Goal: Complete application form: Complete application form

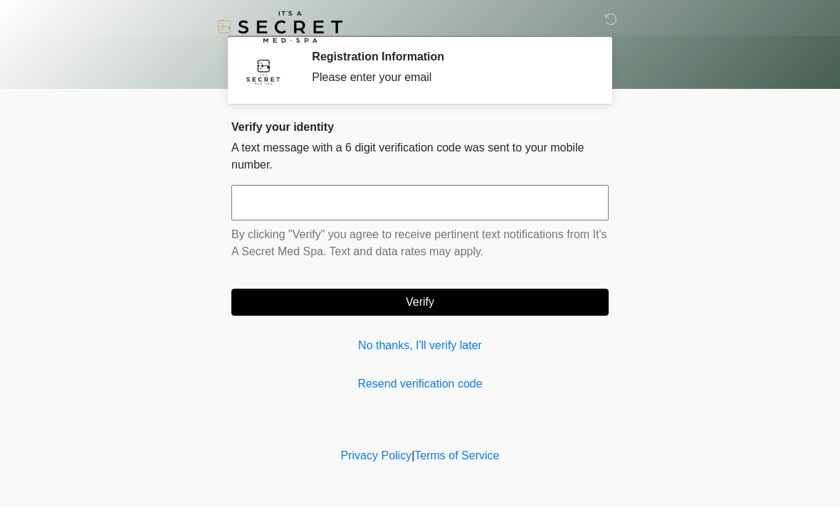
click at [375, 198] on input "text" at bounding box center [419, 203] width 377 height 36
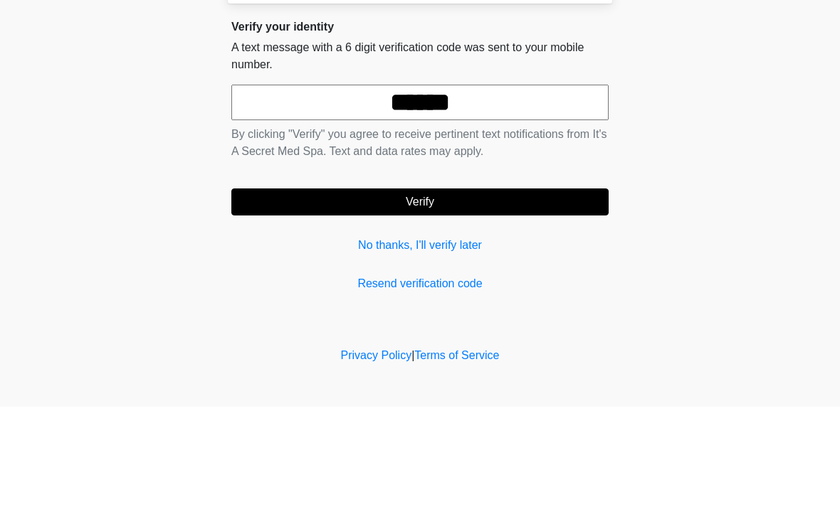
type input "******"
click at [411, 289] on button "Verify" at bounding box center [419, 302] width 377 height 27
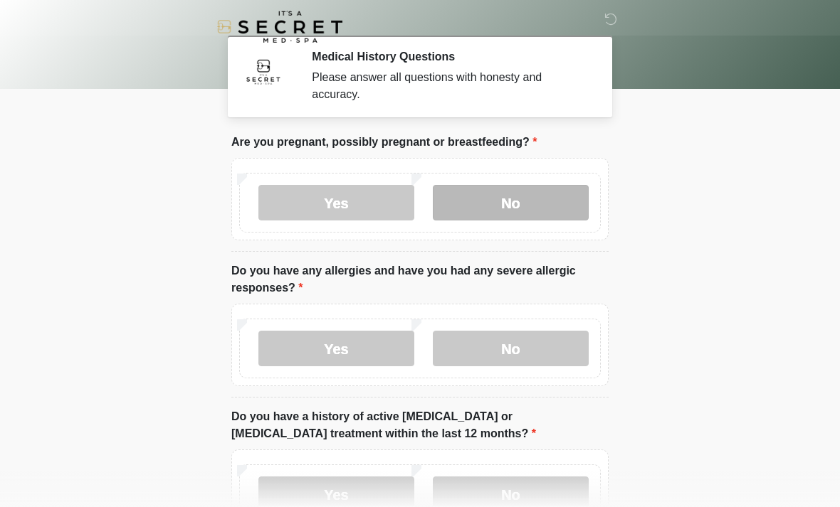
click at [506, 203] on label "No" at bounding box center [511, 203] width 156 height 36
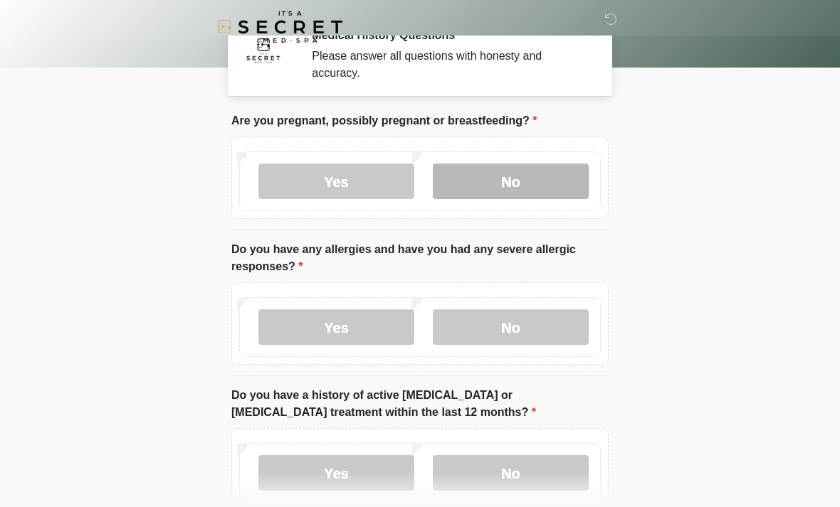
scroll to position [73, 0]
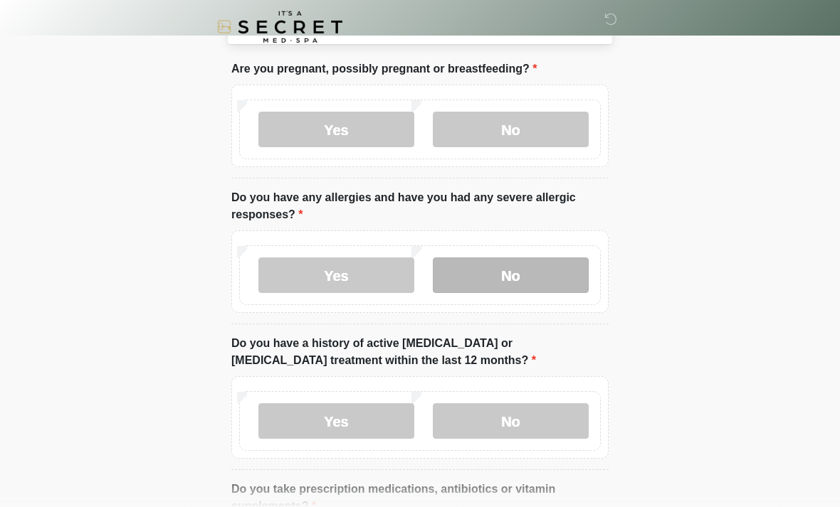
click at [542, 270] on label "No" at bounding box center [511, 276] width 156 height 36
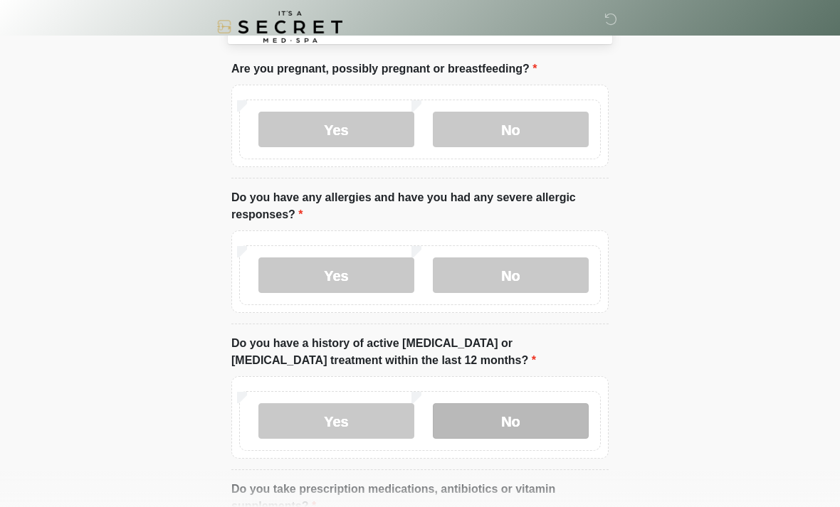
click at [552, 429] on label "No" at bounding box center [511, 421] width 156 height 36
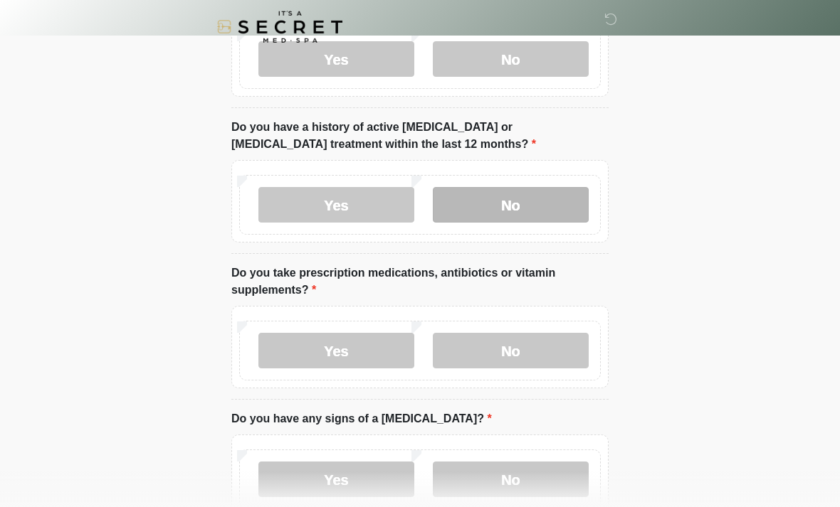
scroll to position [300, 0]
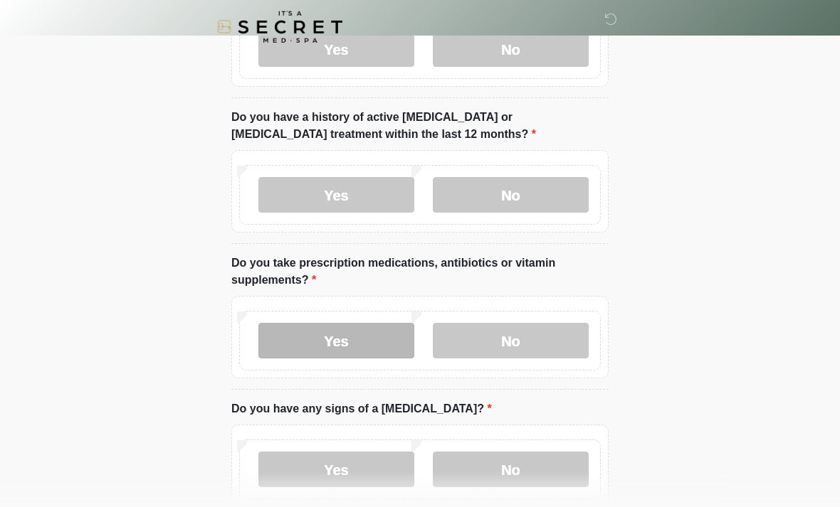
click at [375, 342] on label "Yes" at bounding box center [336, 341] width 156 height 36
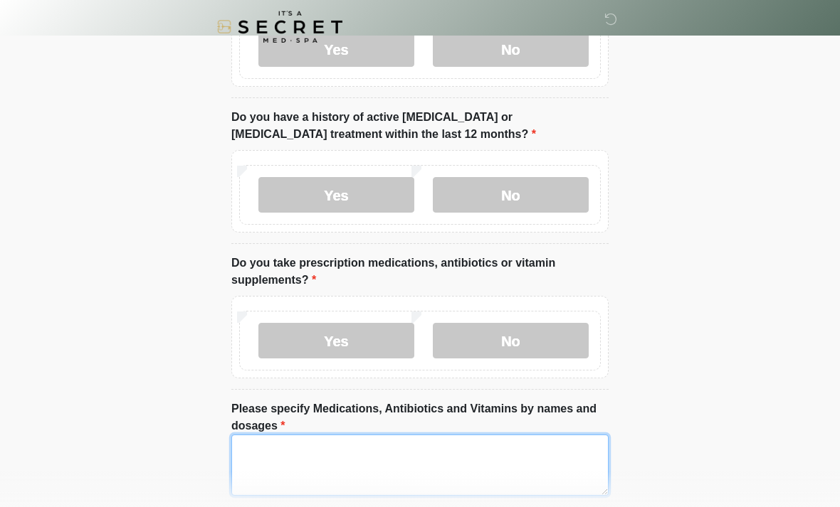
click at [413, 460] on textarea "Please specify Medications, Antibiotics and Vitamins by names and dosages" at bounding box center [419, 465] width 377 height 61
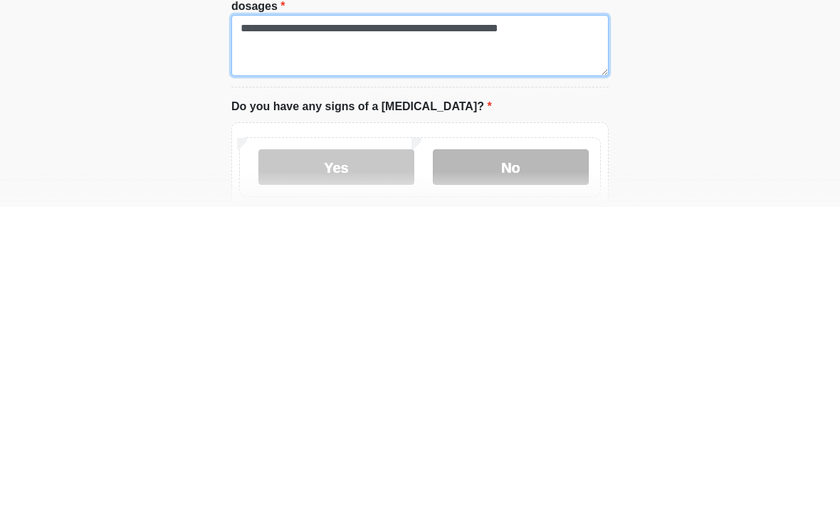
type textarea "**********"
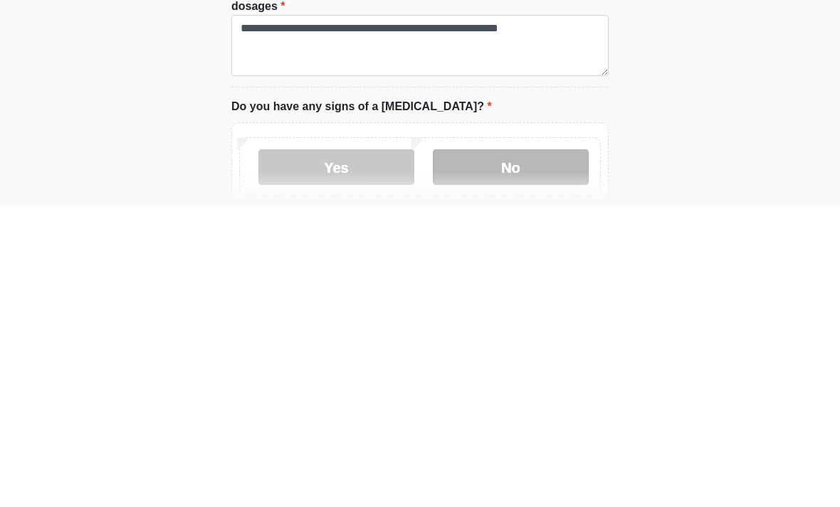
click at [513, 450] on label "No" at bounding box center [511, 468] width 156 height 36
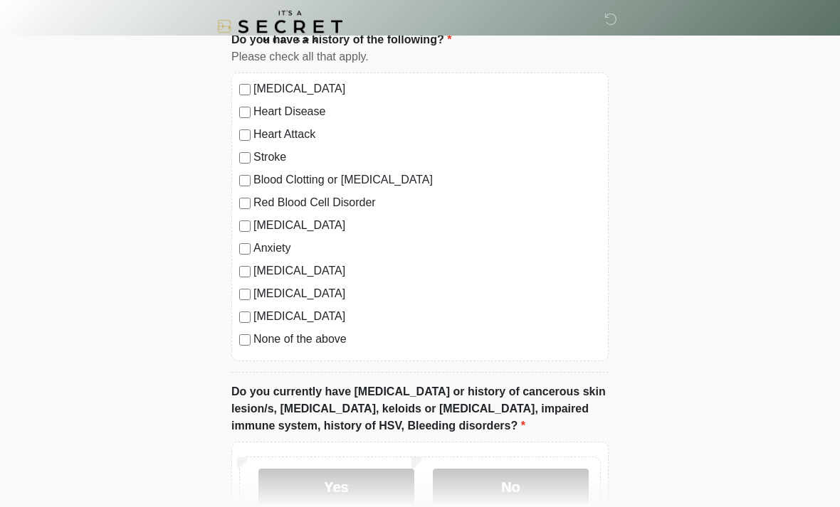
scroll to position [916, 0]
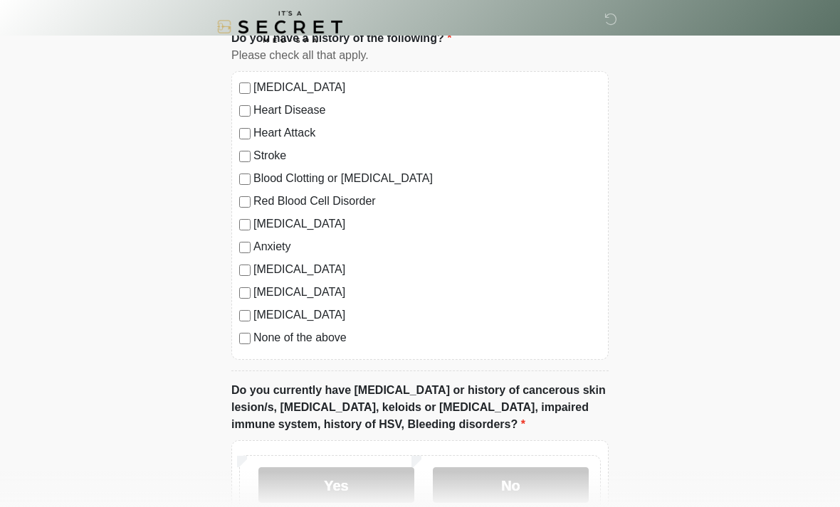
click at [290, 228] on label "Depression" at bounding box center [426, 224] width 347 height 17
click at [268, 253] on label "Anxiety" at bounding box center [426, 246] width 347 height 17
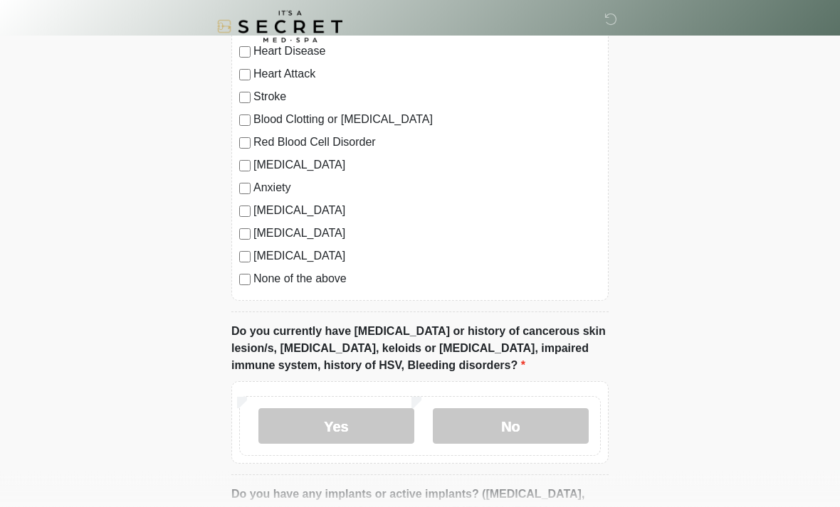
scroll to position [982, 0]
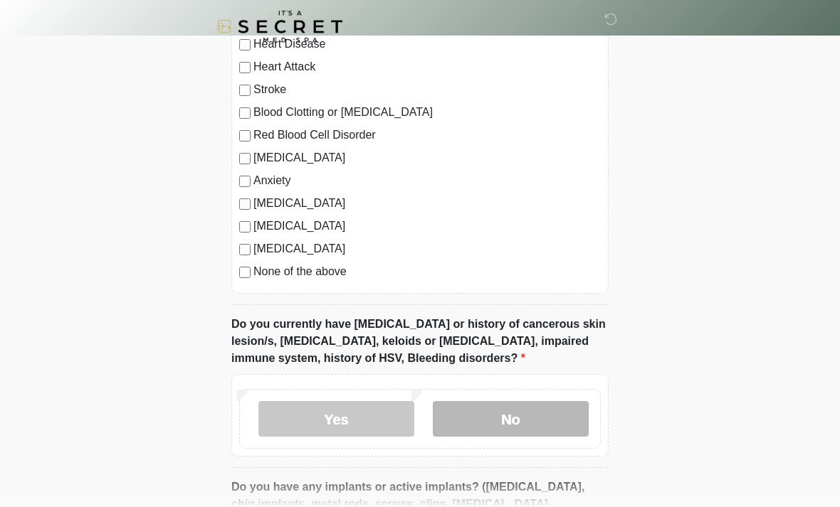
click at [518, 415] on label "No" at bounding box center [511, 420] width 156 height 36
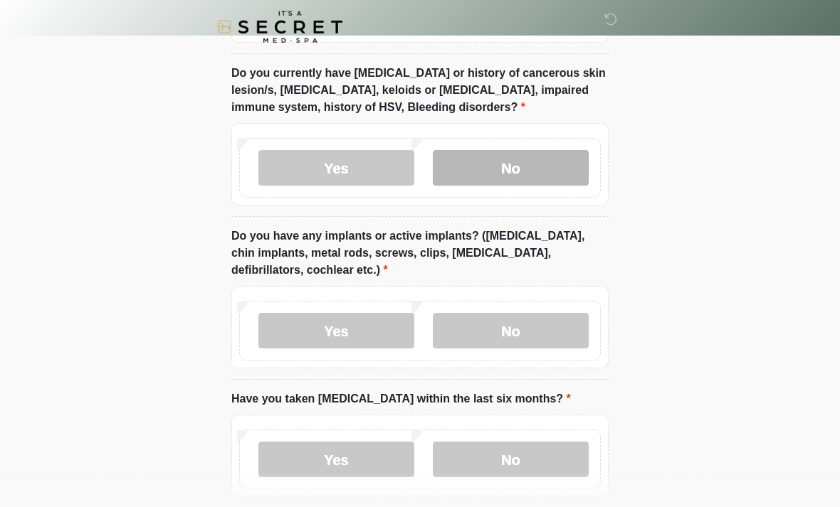
scroll to position [1236, 0]
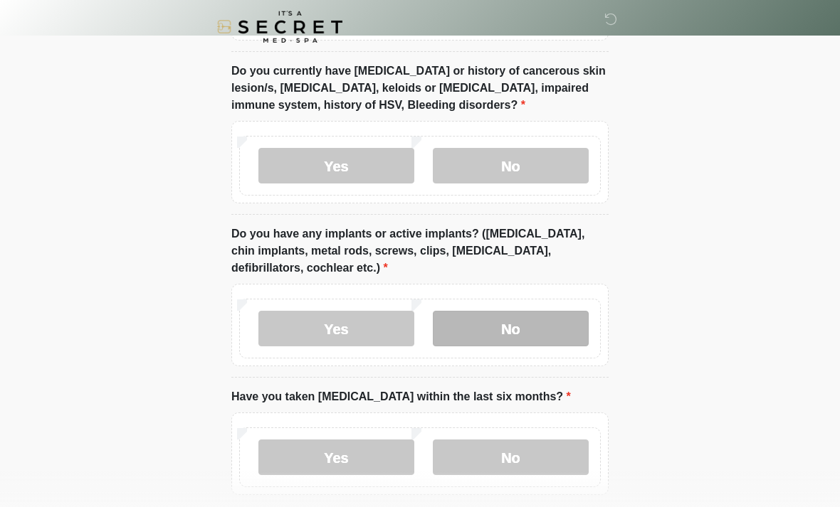
click at [539, 329] on label "No" at bounding box center [511, 329] width 156 height 36
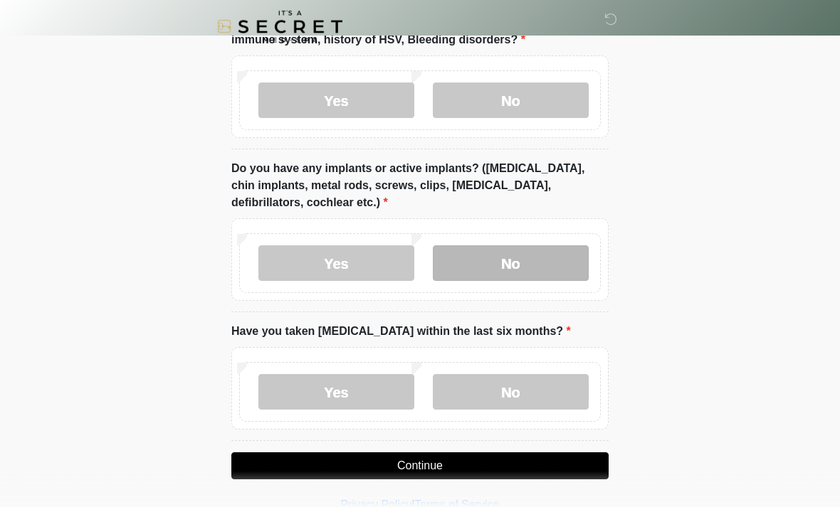
scroll to position [1301, 0]
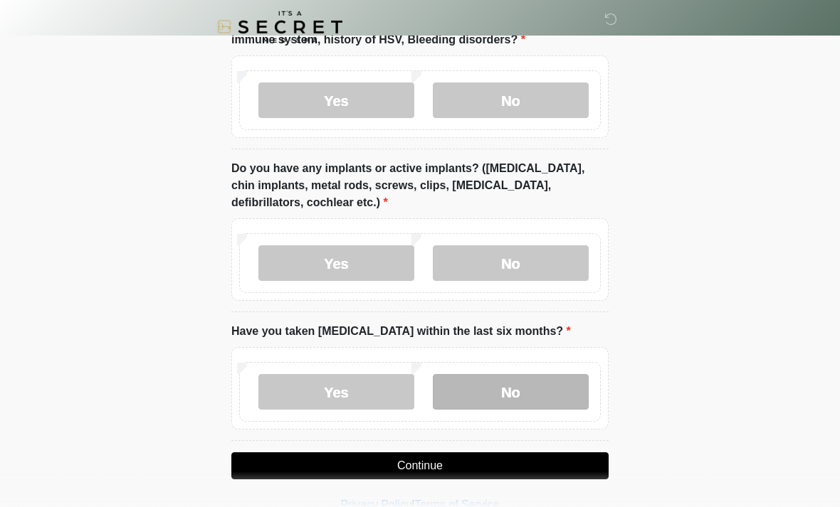
click at [517, 376] on label "No" at bounding box center [511, 392] width 156 height 36
click at [531, 456] on button "Continue" at bounding box center [419, 465] width 377 height 27
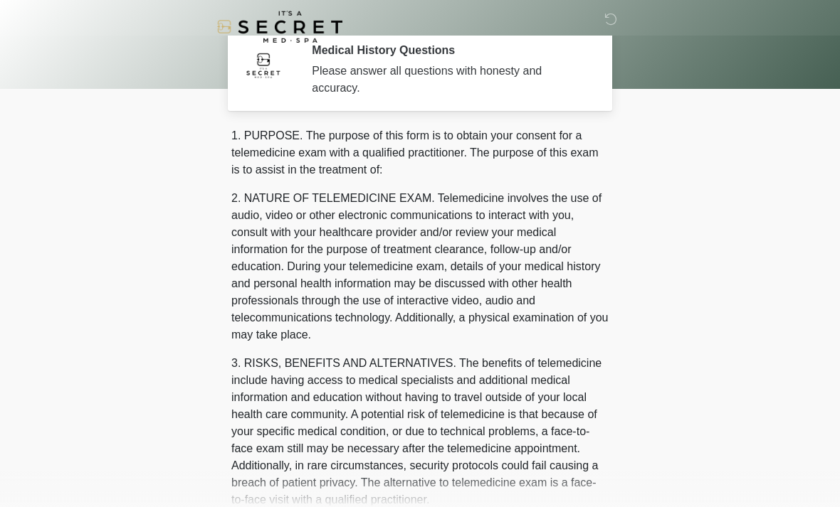
scroll to position [0, 0]
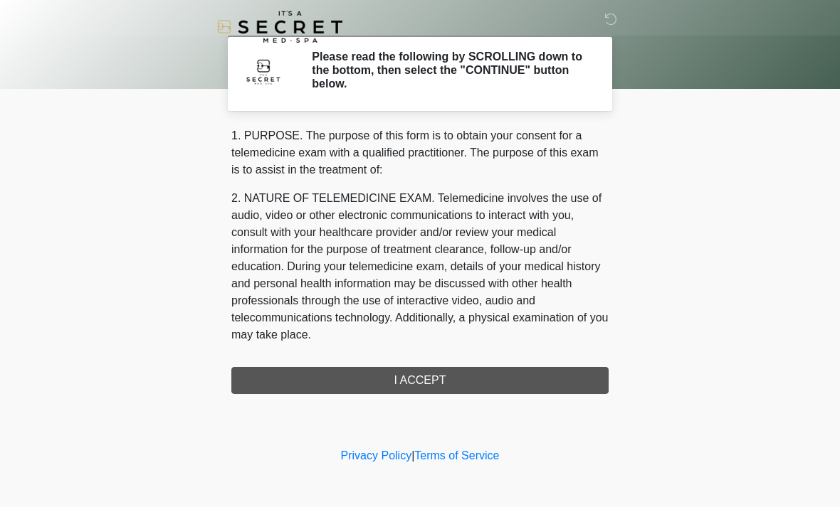
click at [536, 387] on div "1. PURPOSE. The purpose of this form is to obtain your consent for a telemedici…" at bounding box center [419, 260] width 377 height 267
click at [514, 389] on div "1. PURPOSE. The purpose of this form is to obtain your consent for a telemedici…" at bounding box center [419, 260] width 377 height 267
click at [454, 381] on div "1. PURPOSE. The purpose of this form is to obtain your consent for a telemedici…" at bounding box center [419, 260] width 377 height 267
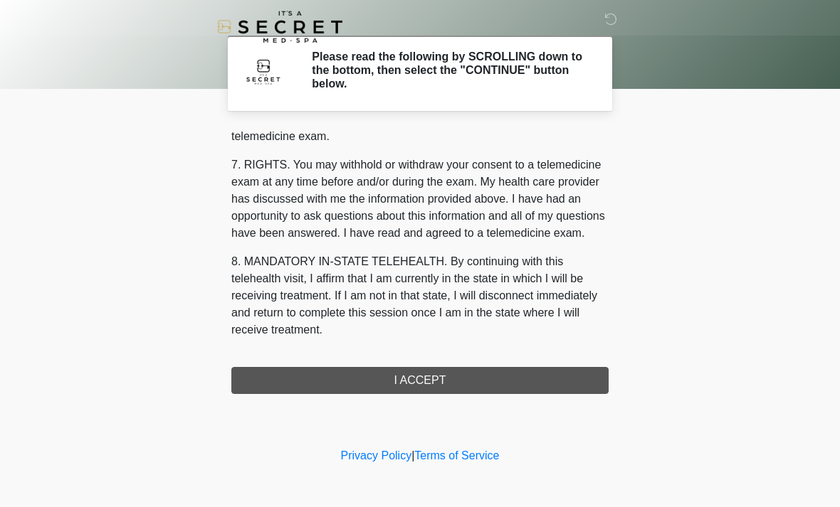
click at [460, 398] on div "‎ ‎ Please read the following by SCROLLING down to the bottom, then select the …" at bounding box center [419, 222] width 427 height 416
click at [459, 398] on div "‎ ‎ Please read the following by SCROLLING down to the bottom, then select the …" at bounding box center [419, 222] width 427 height 416
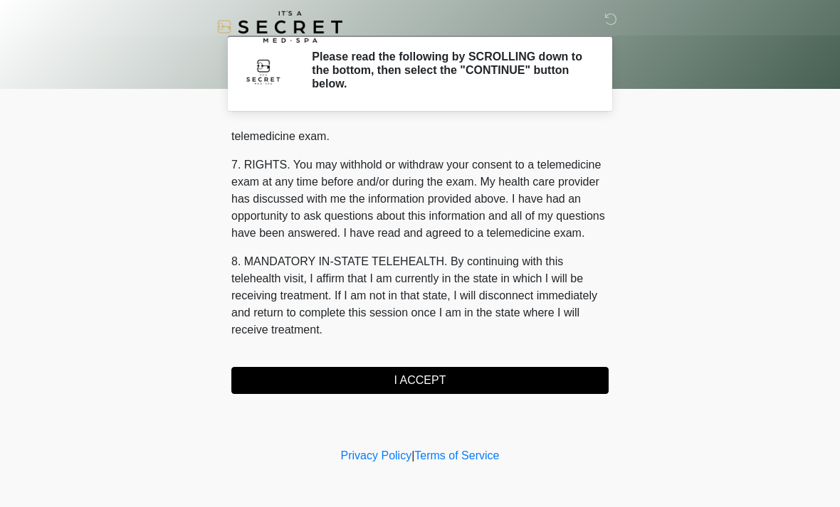
click at [460, 376] on button "I ACCEPT" at bounding box center [419, 380] width 377 height 27
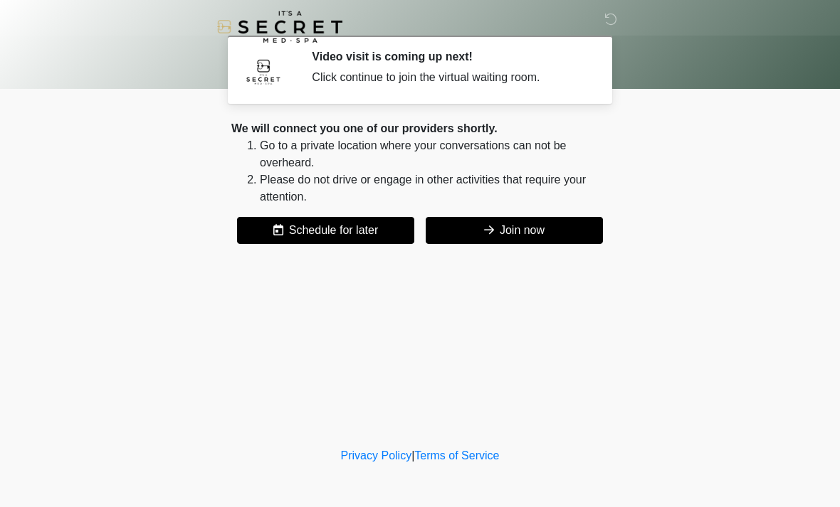
click at [527, 240] on button "Join now" at bounding box center [513, 230] width 177 height 27
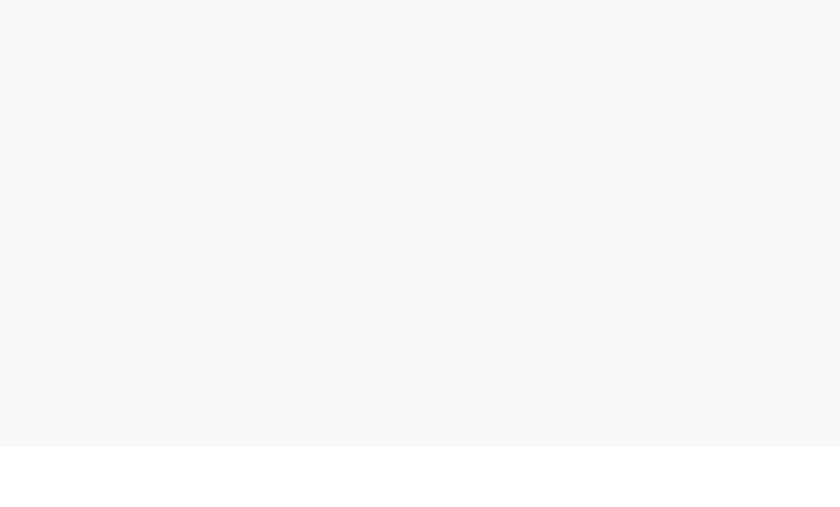
scroll to position [4, 0]
